Goal: Book appointment/travel/reservation

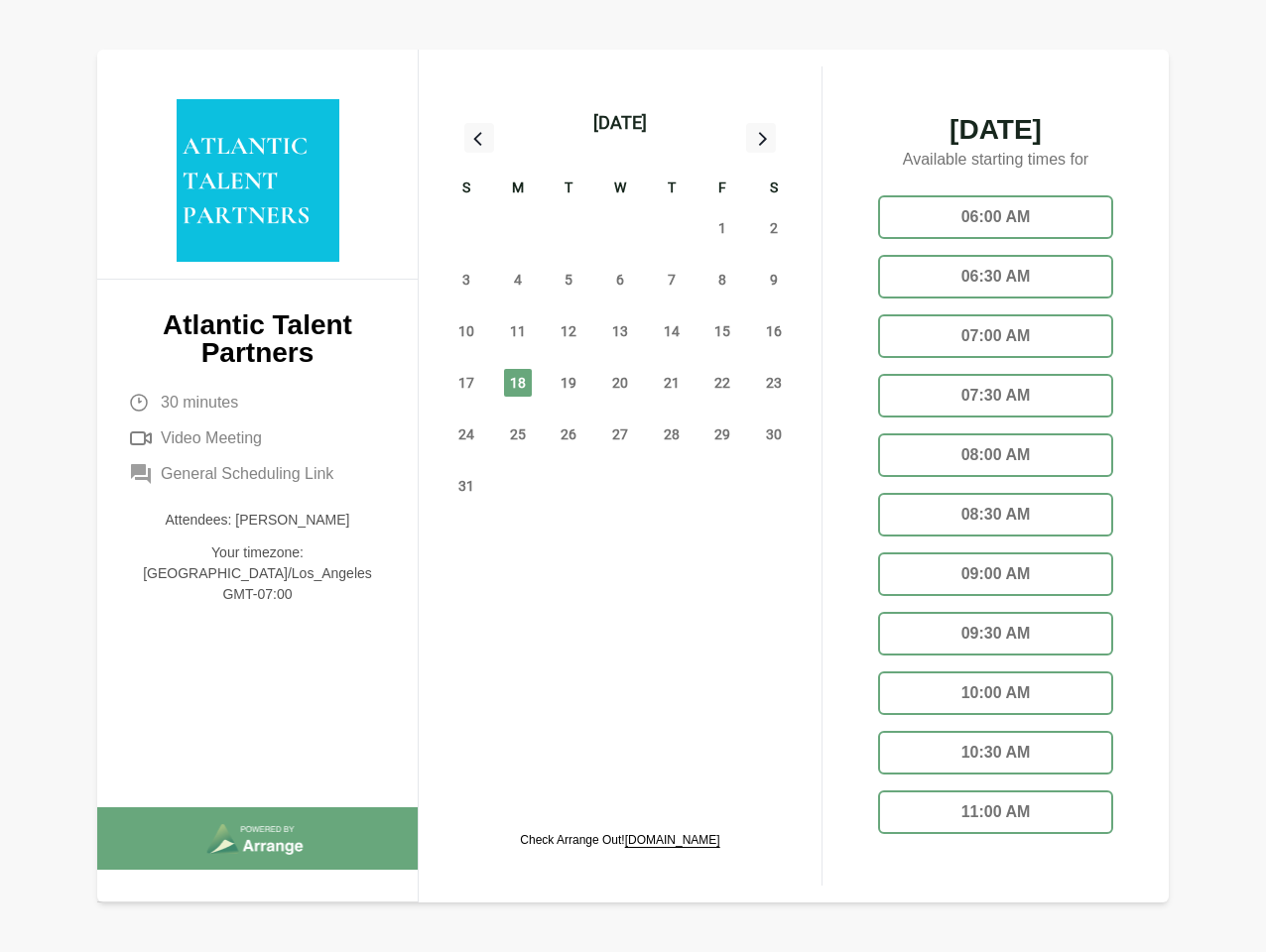
click at [621, 309] on div "13" at bounding box center [621, 332] width 52 height 52
click at [620, 123] on div "[DATE]" at bounding box center [621, 123] width 54 height 28
click at [467, 228] on div "27" at bounding box center [467, 228] width 52 height 52
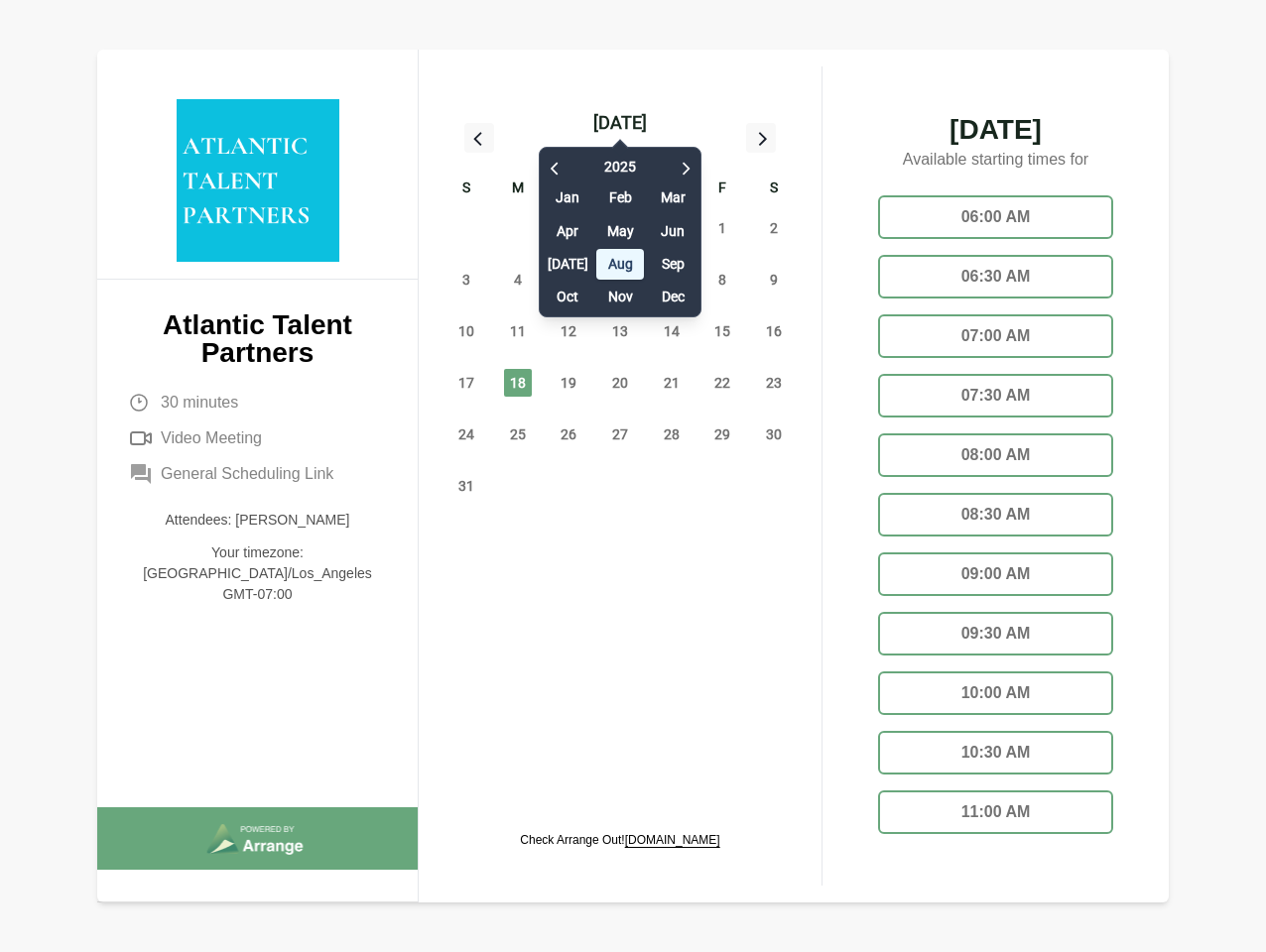
click at [518, 228] on div "28" at bounding box center [518, 228] width 52 height 52
click at [569, 228] on div "[DATE] Feb Mar Apr May Jun [DATE] Aug Sep Oct Nov Dec" at bounding box center [621, 227] width 163 height 181
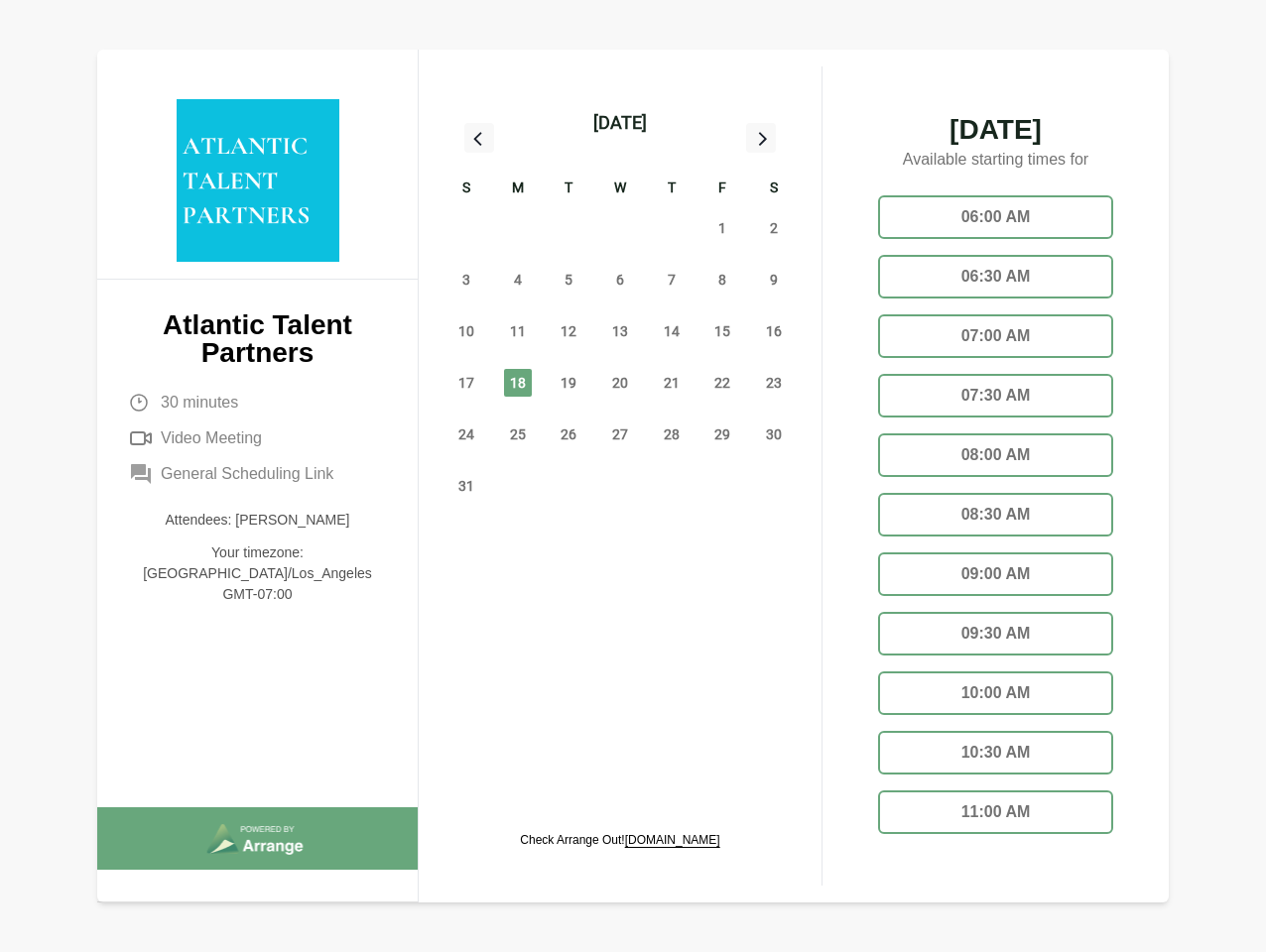
click at [621, 228] on div "[DATE] Feb Mar Apr May Jun [DATE] Aug Sep Oct Nov Dec" at bounding box center [621, 227] width 163 height 181
click at [672, 228] on div "31" at bounding box center [672, 228] width 52 height 52
click at [723, 228] on span "1" at bounding box center [723, 228] width 28 height 28
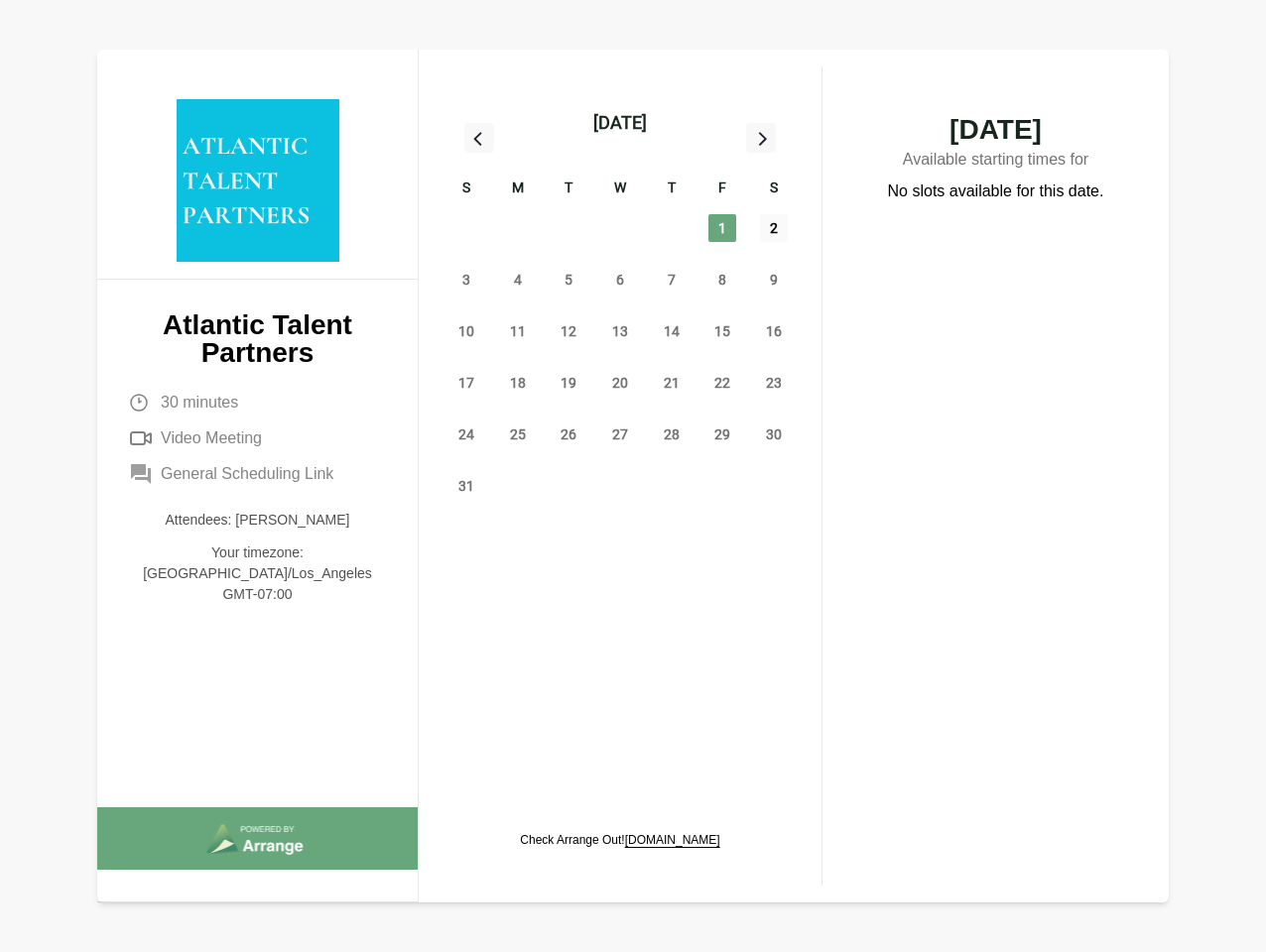
click at [774, 228] on span "2" at bounding box center [774, 228] width 28 height 28
click at [467, 280] on span "3" at bounding box center [467, 280] width 28 height 28
